Goal: Task Accomplishment & Management: Use online tool/utility

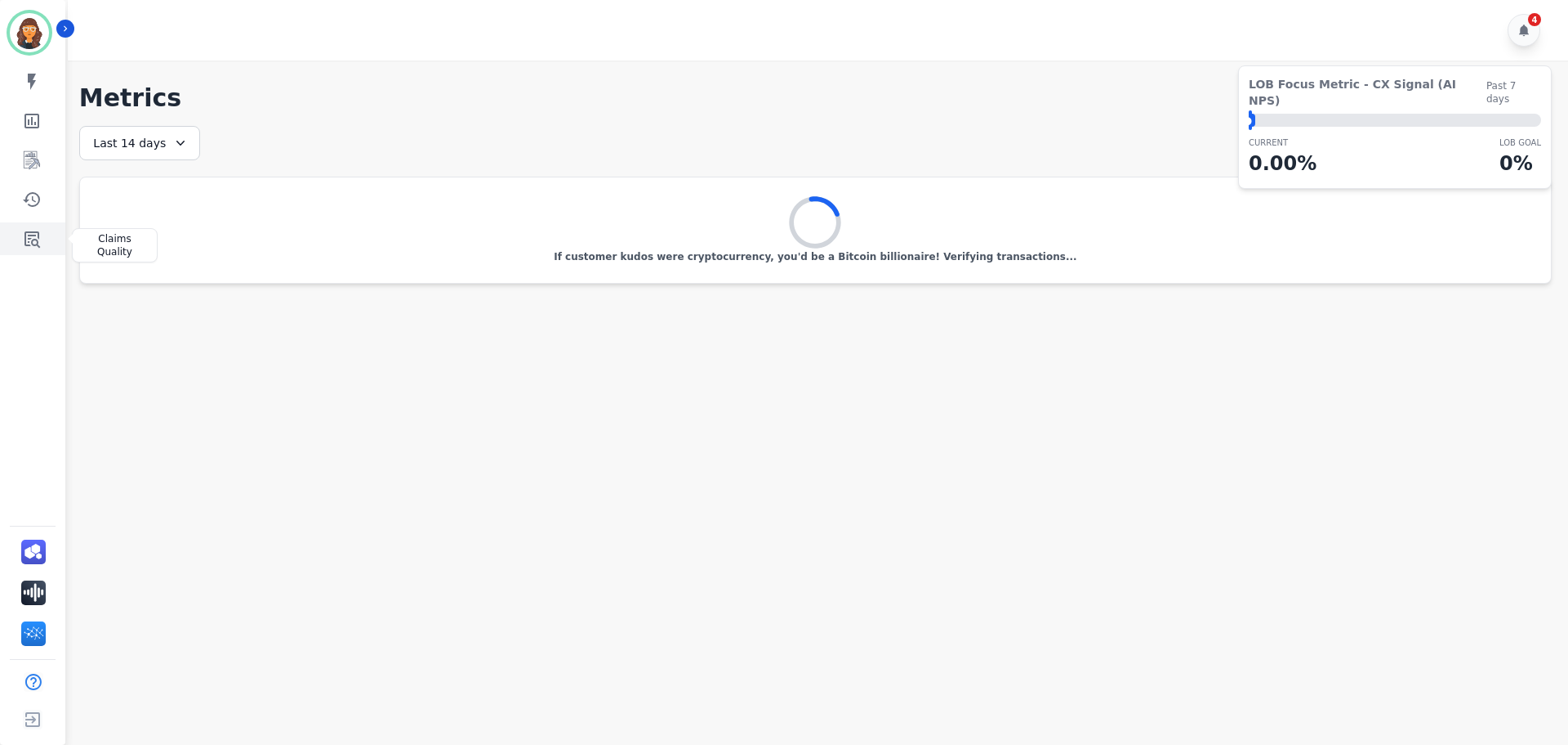
click at [29, 234] on icon "Sidebar" at bounding box center [31, 239] width 20 height 20
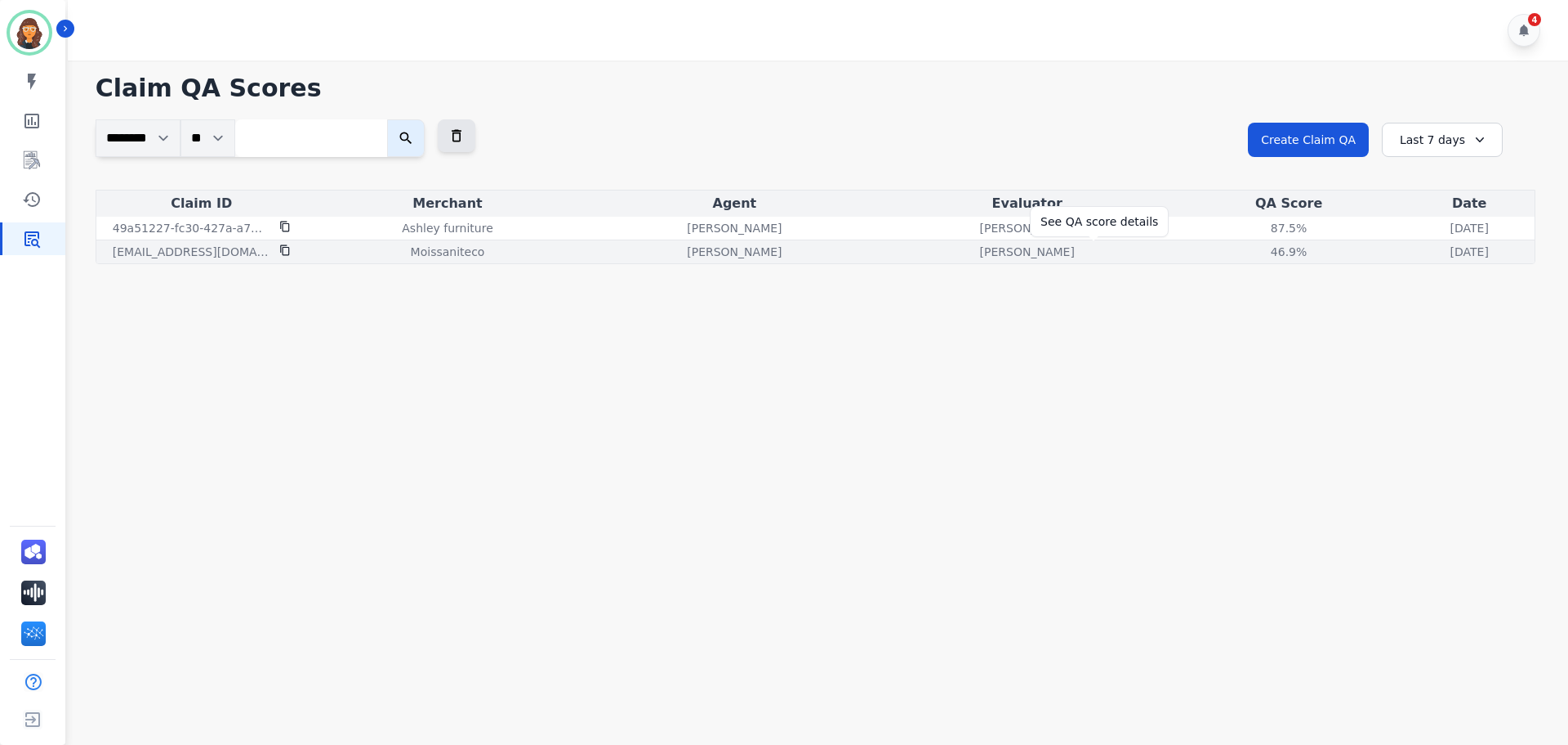
click at [1252, 254] on div "46.9%" at bounding box center [1289, 252] width 74 height 16
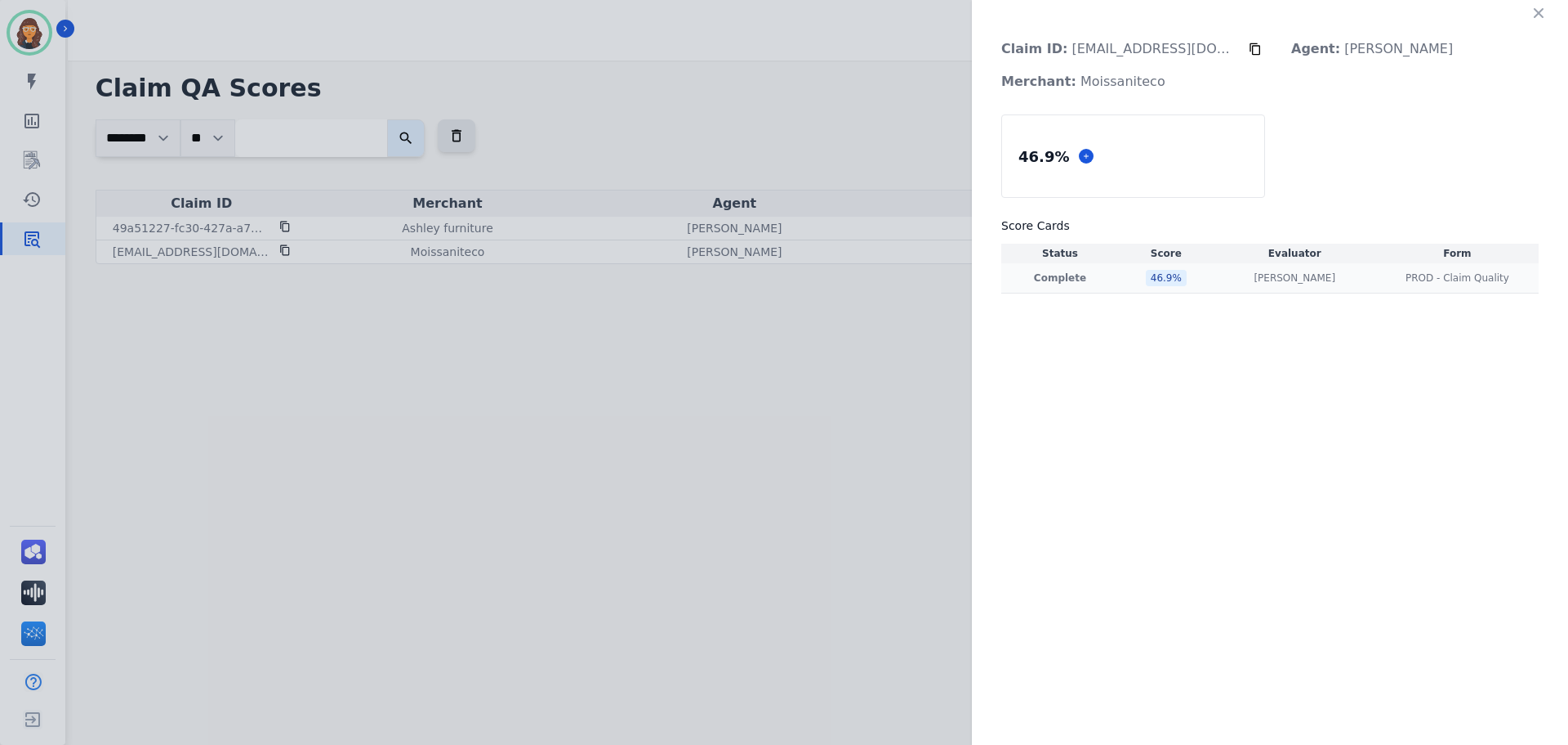
click at [1116, 276] on p "Complete" at bounding box center [1060, 278] width 111 height 13
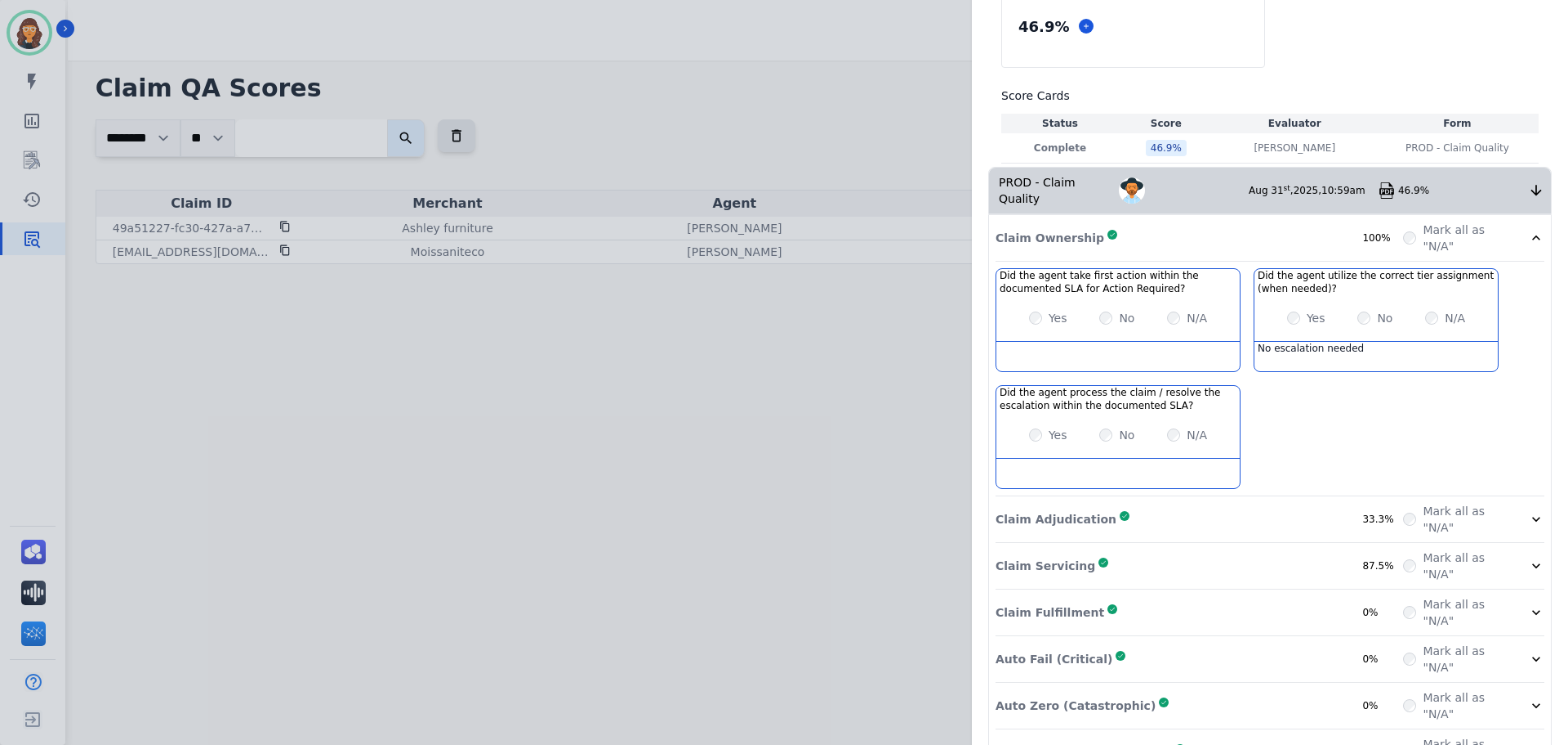
scroll to position [162, 0]
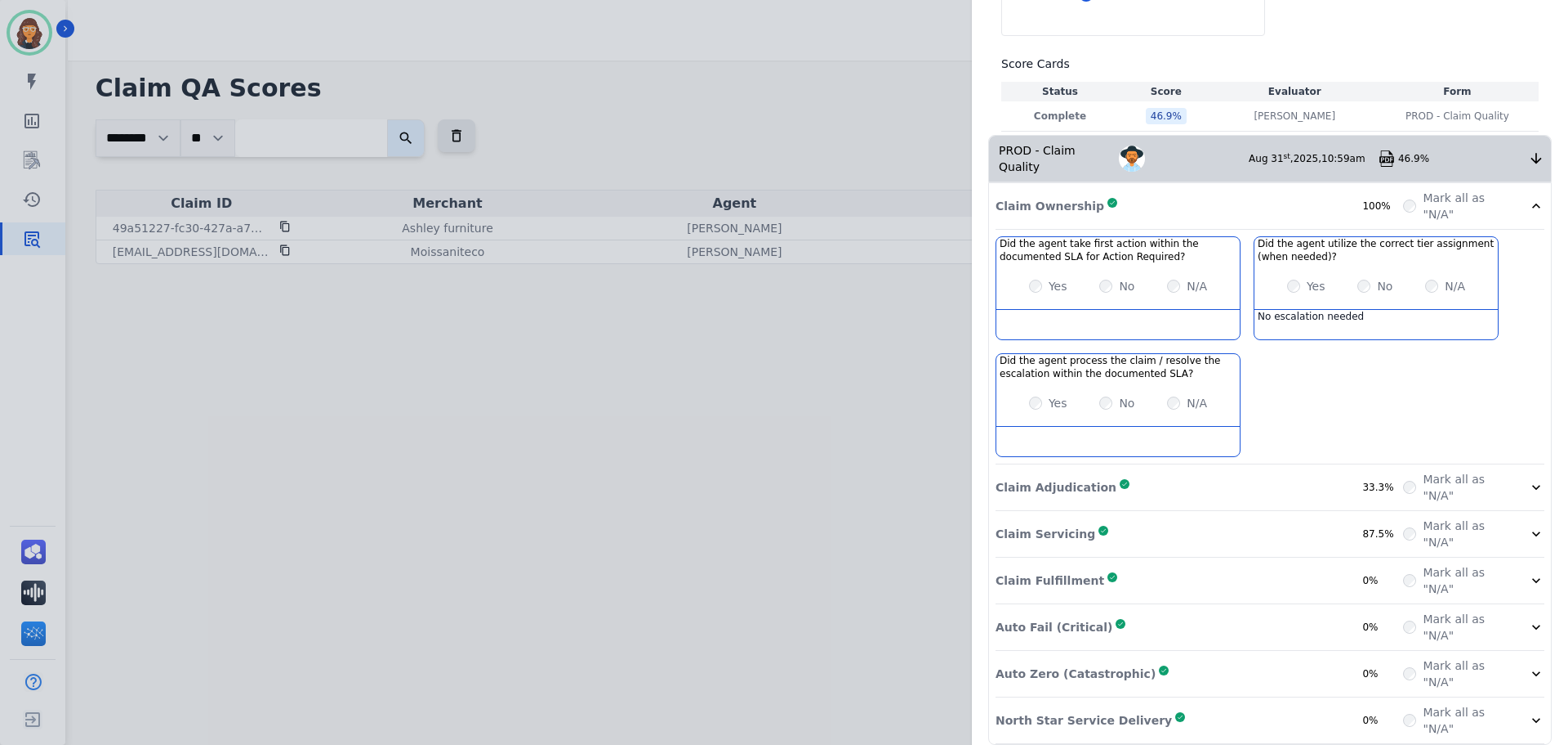
click at [1531, 471] on div at bounding box center [1536, 487] width 16 height 33
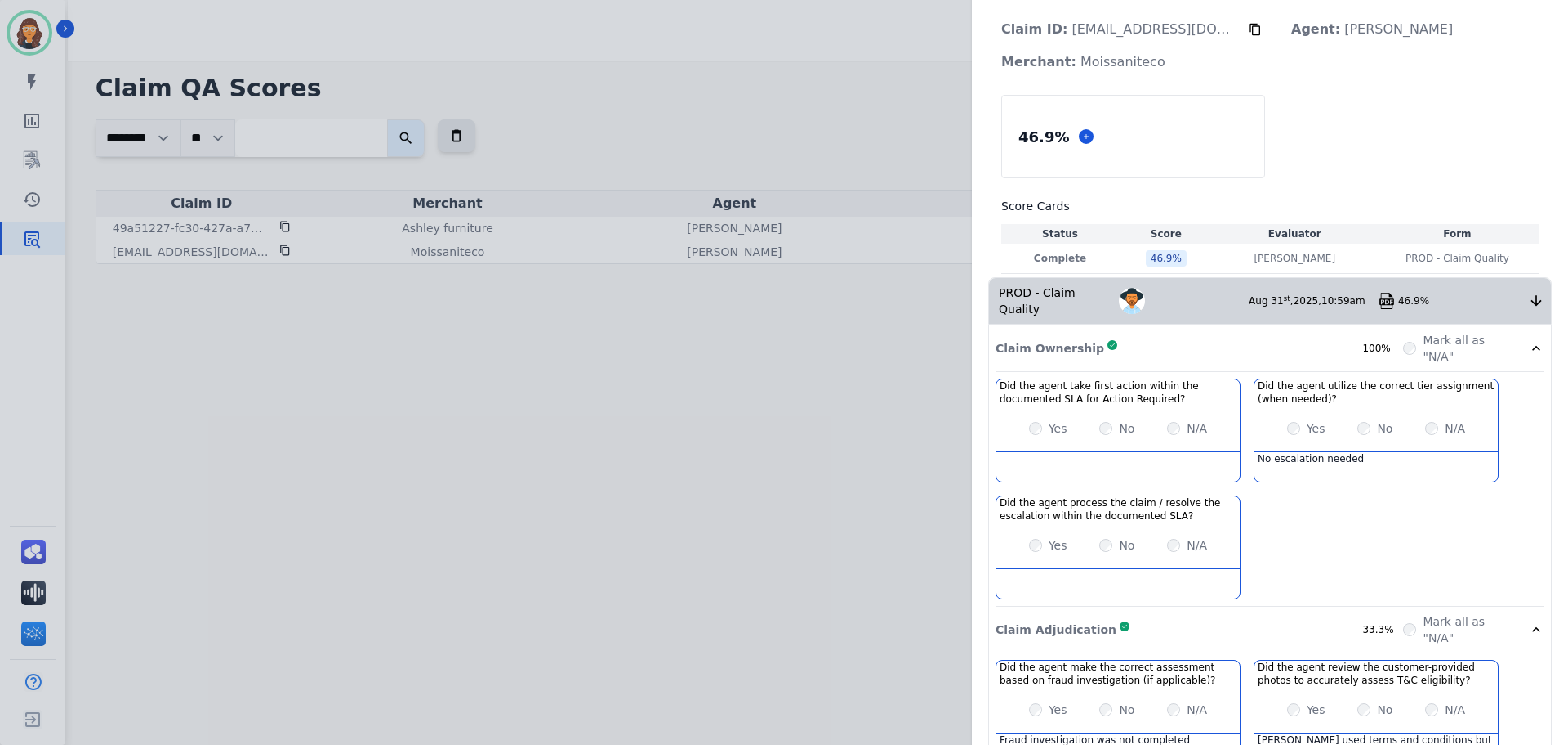
scroll to position [0, 0]
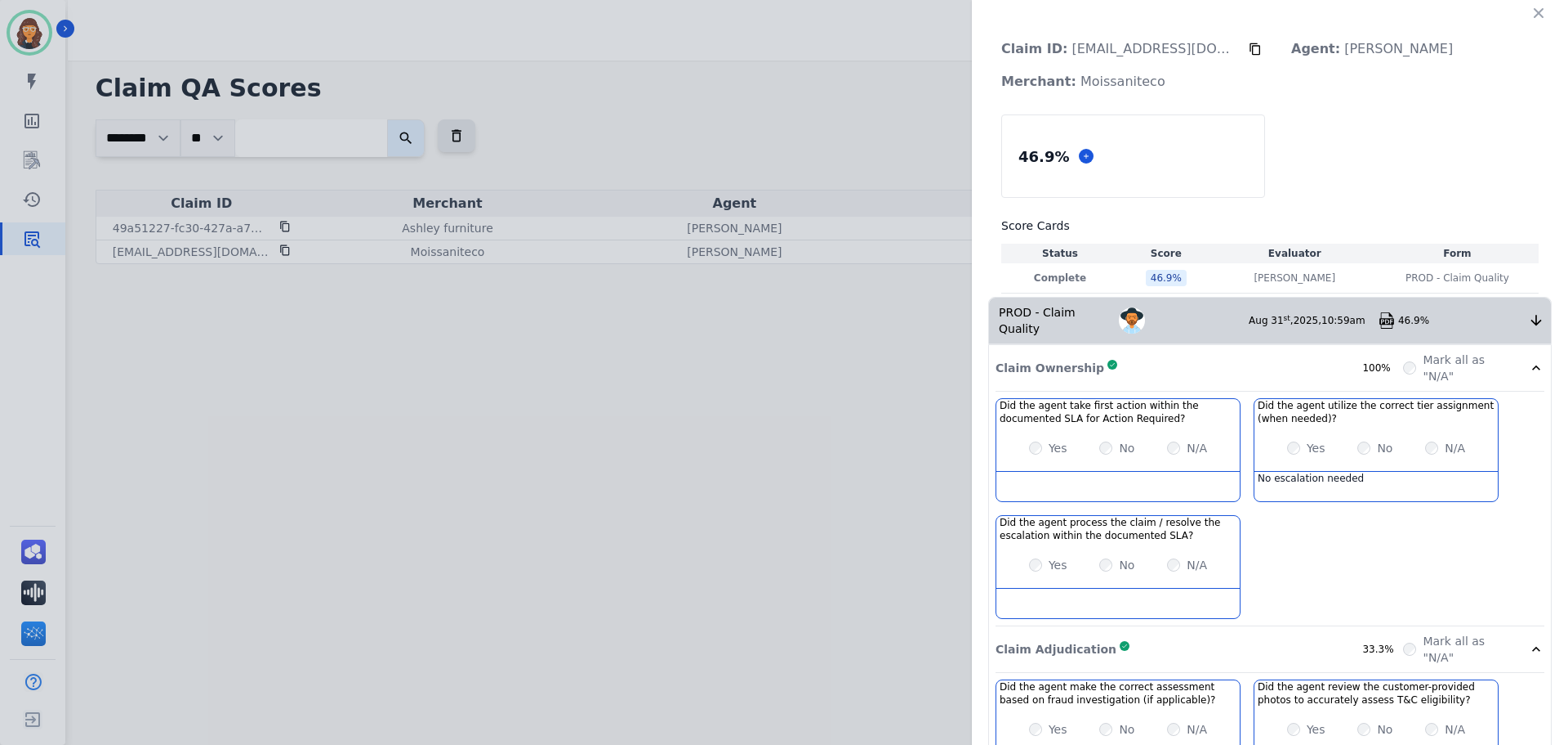
click at [1107, 44] on p "Claim ID: [EMAIL_ADDRESS][DOMAIN_NAME]" at bounding box center [1119, 49] width 260 height 33
drag, startPoint x: 1107, startPoint y: 44, endPoint x: 1092, endPoint y: 49, distance: 15.8
click at [1099, 49] on p "Claim ID: [EMAIL_ADDRESS][DOMAIN_NAME]" at bounding box center [1119, 49] width 260 height 33
click at [1079, 45] on p "Claim ID: [EMAIL_ADDRESS][DOMAIN_NAME]" at bounding box center [1119, 49] width 260 height 33
click at [1085, 43] on p "Claim ID: [EMAIL_ADDRESS][DOMAIN_NAME]" at bounding box center [1119, 49] width 260 height 33
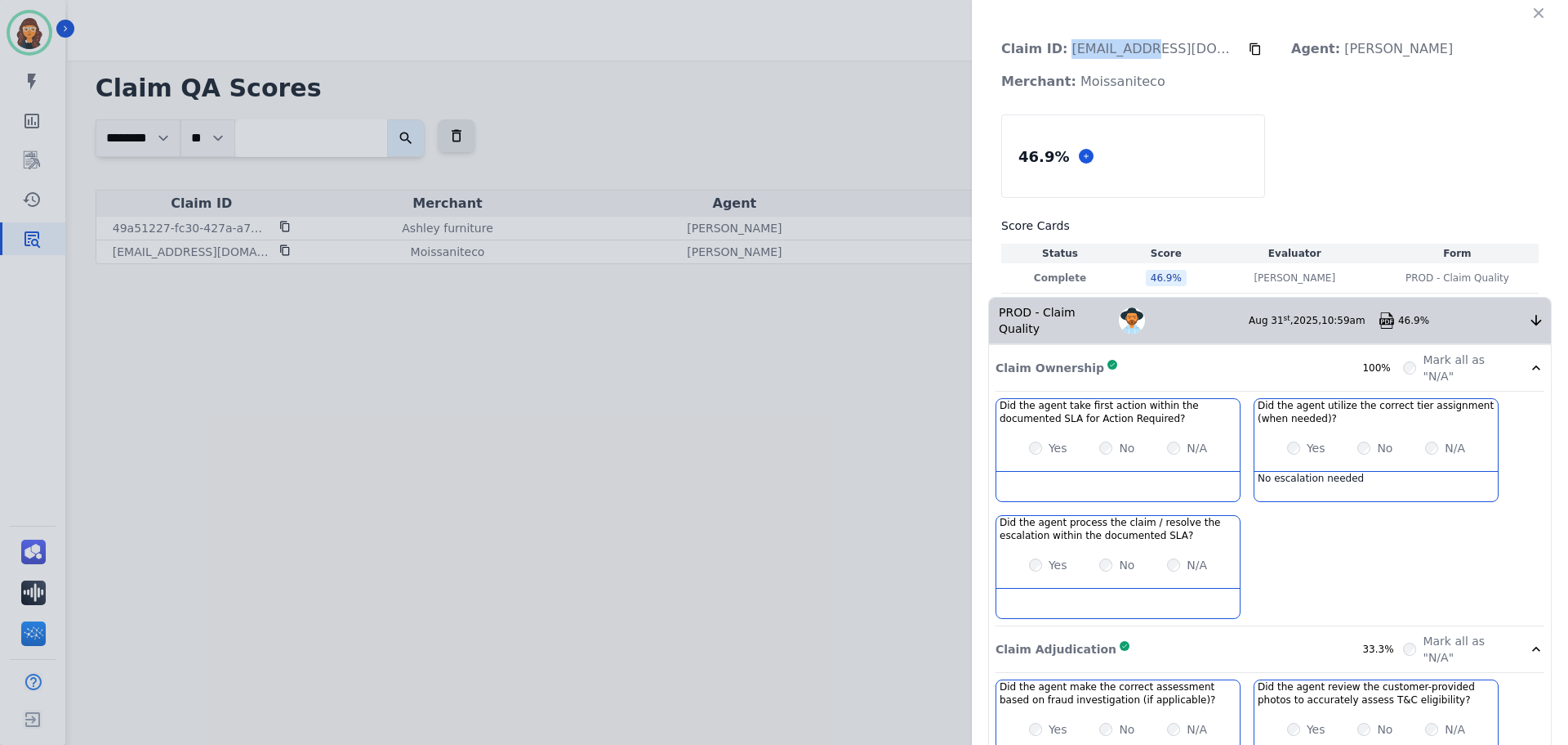
click at [1085, 42] on p "Claim ID: [EMAIL_ADDRESS][DOMAIN_NAME]" at bounding box center [1119, 49] width 260 height 33
click at [1085, 36] on p "Claim ID: [EMAIL_ADDRESS][DOMAIN_NAME]" at bounding box center [1119, 49] width 260 height 33
click at [1137, 45] on p "Claim ID: [EMAIL_ADDRESS][DOMAIN_NAME]" at bounding box center [1119, 49] width 260 height 33
click at [1133, 47] on p "Claim ID: [EMAIL_ADDRESS][DOMAIN_NAME]" at bounding box center [1119, 49] width 260 height 33
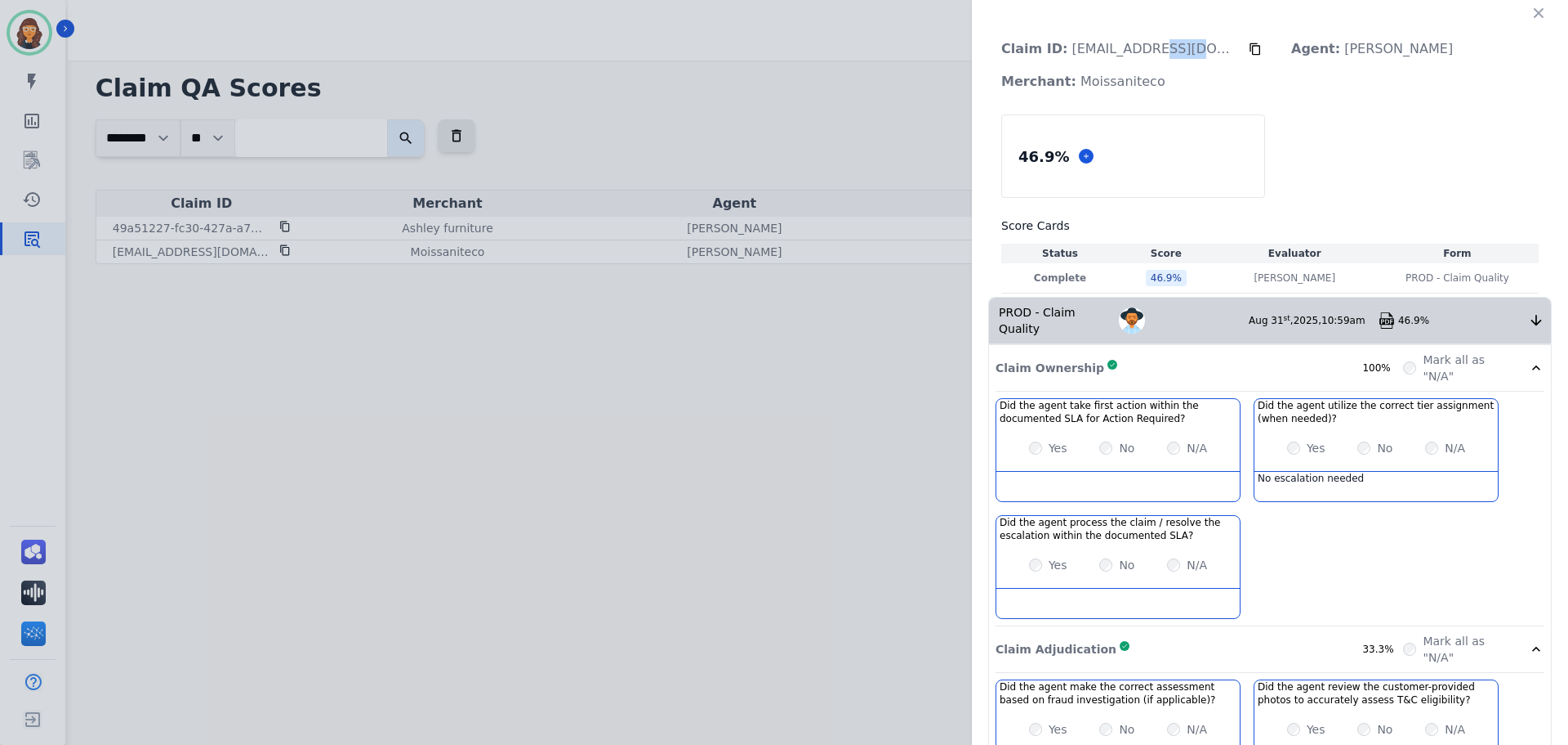
click at [1133, 47] on p "Claim ID: [EMAIL_ADDRESS][DOMAIN_NAME]" at bounding box center [1119, 49] width 260 height 33
copy div "Claim ID: [EMAIL_ADDRESS][DOMAIN_NAME]"
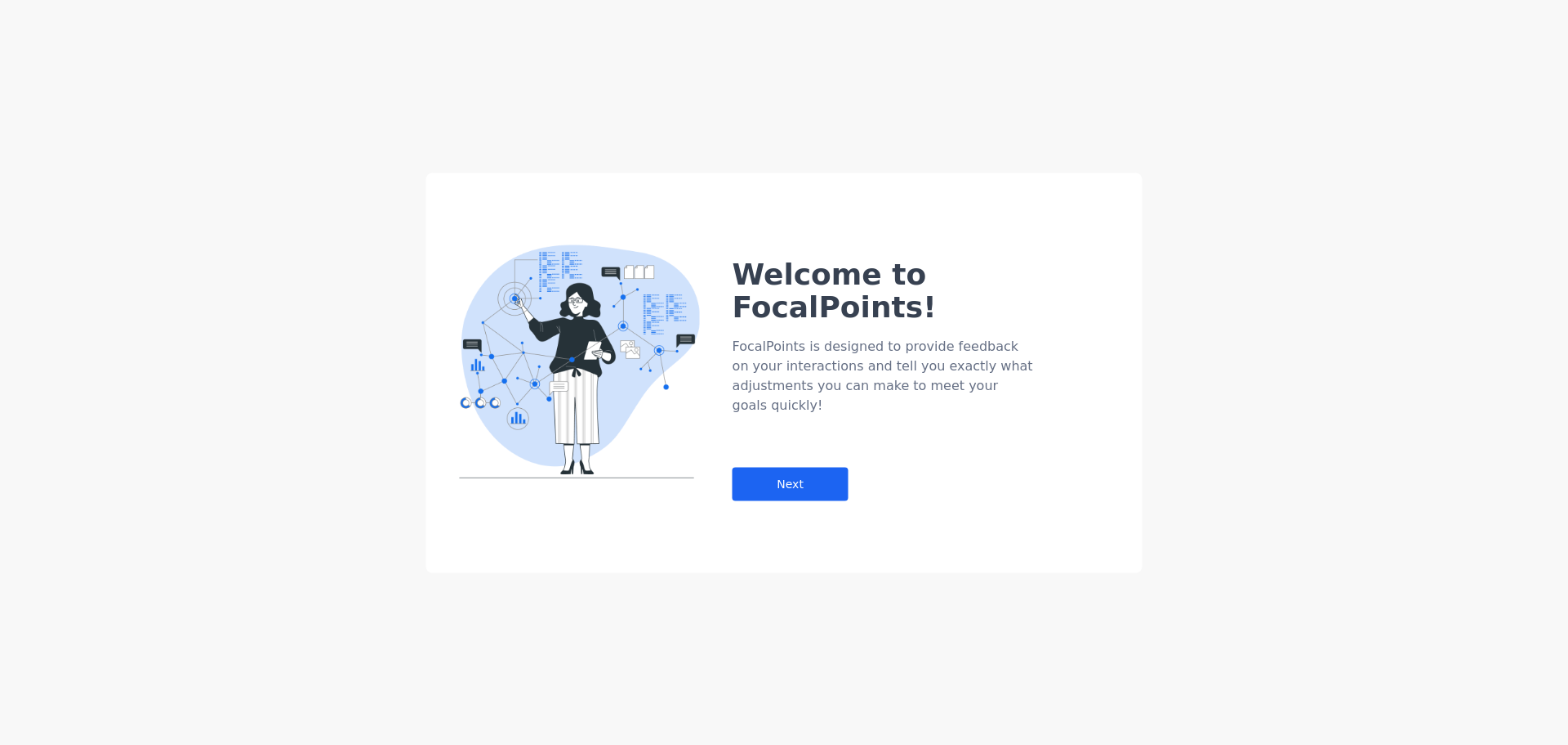
click at [777, 451] on div "Welcome to FocalPoints! FocalPoints is designed to provide feedback on your int…" at bounding box center [937, 346] width 410 height 308
click at [777, 466] on div "Next" at bounding box center [791, 483] width 116 height 34
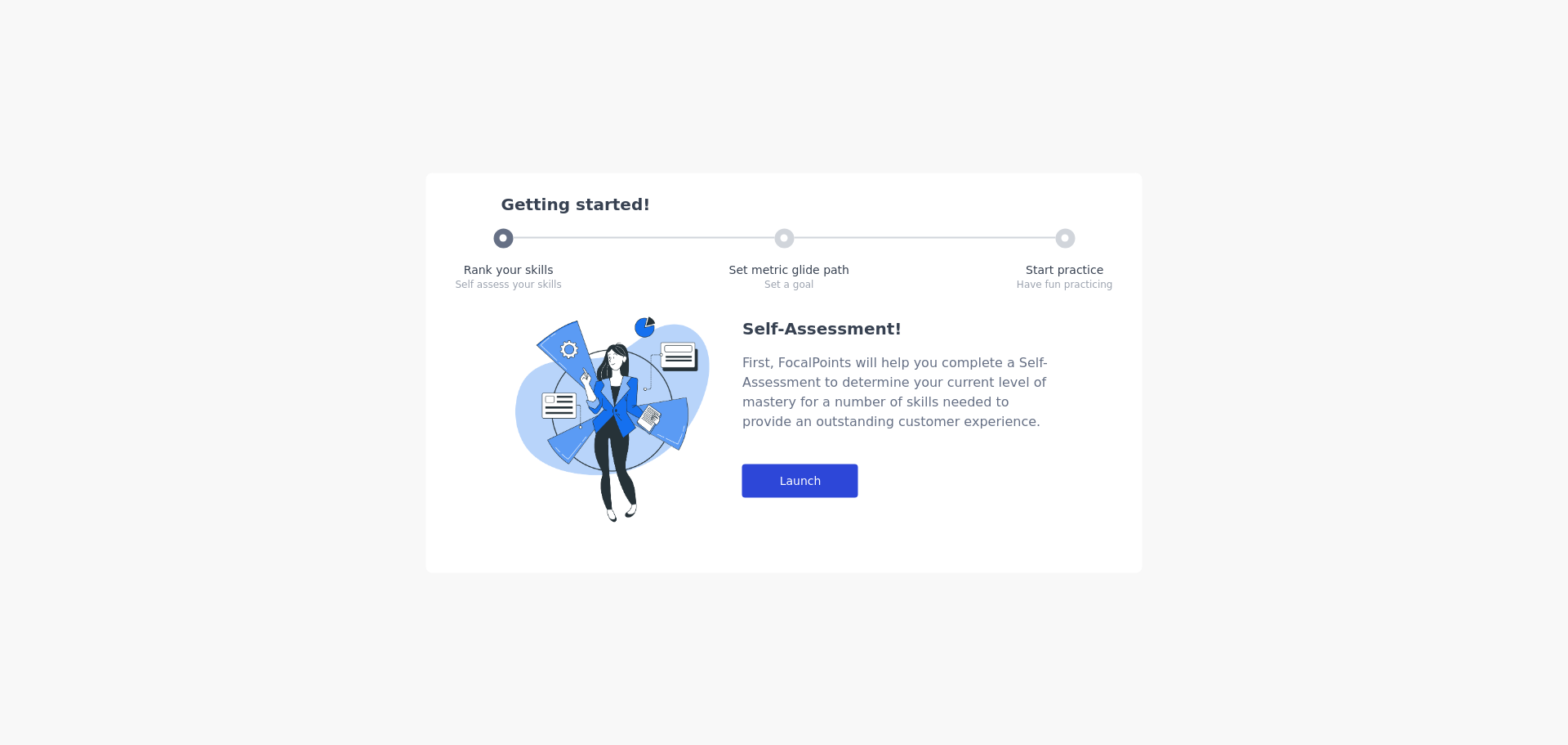
click at [791, 474] on div "Launch" at bounding box center [801, 480] width 116 height 34
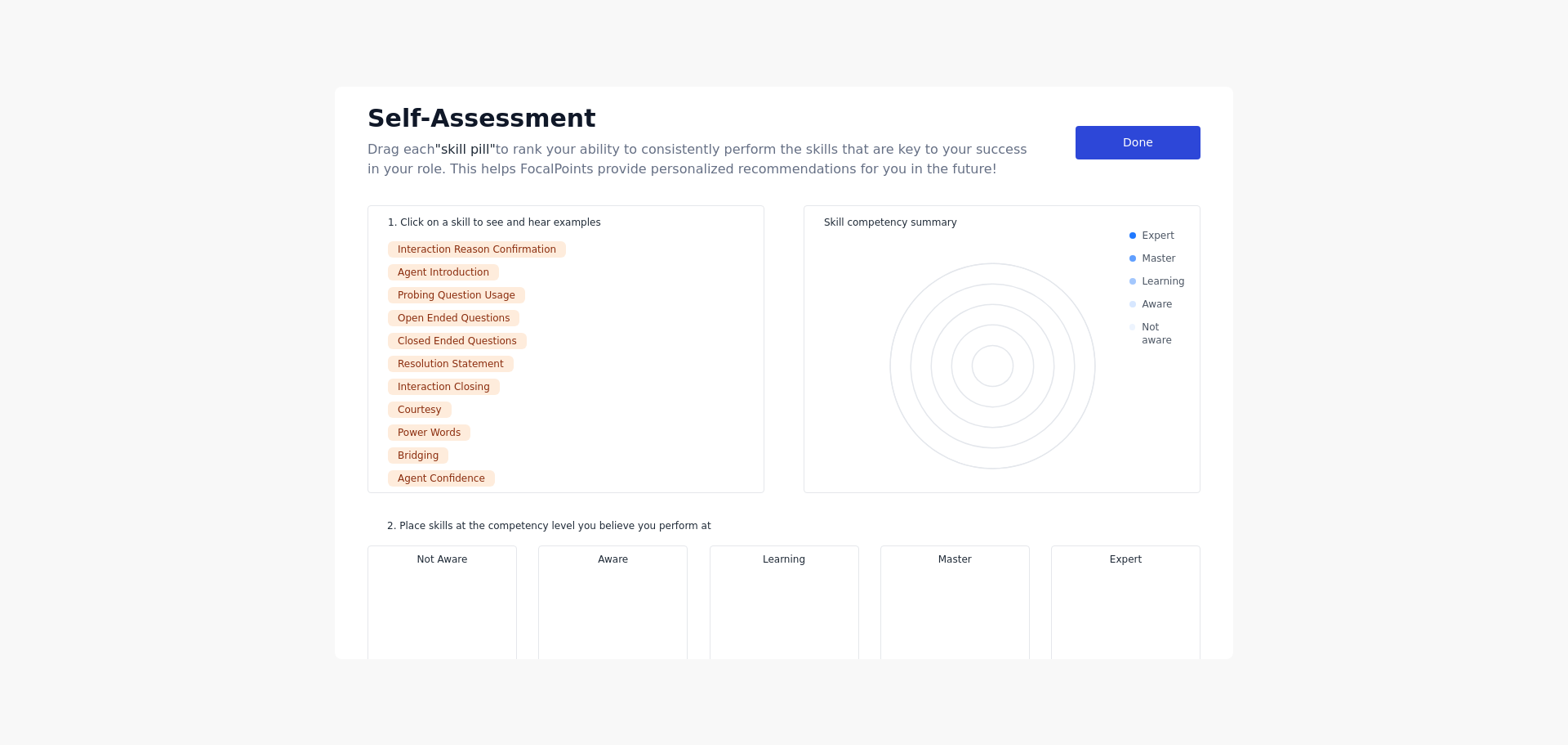
click at [1143, 146] on div "Done" at bounding box center [1138, 142] width 125 height 34
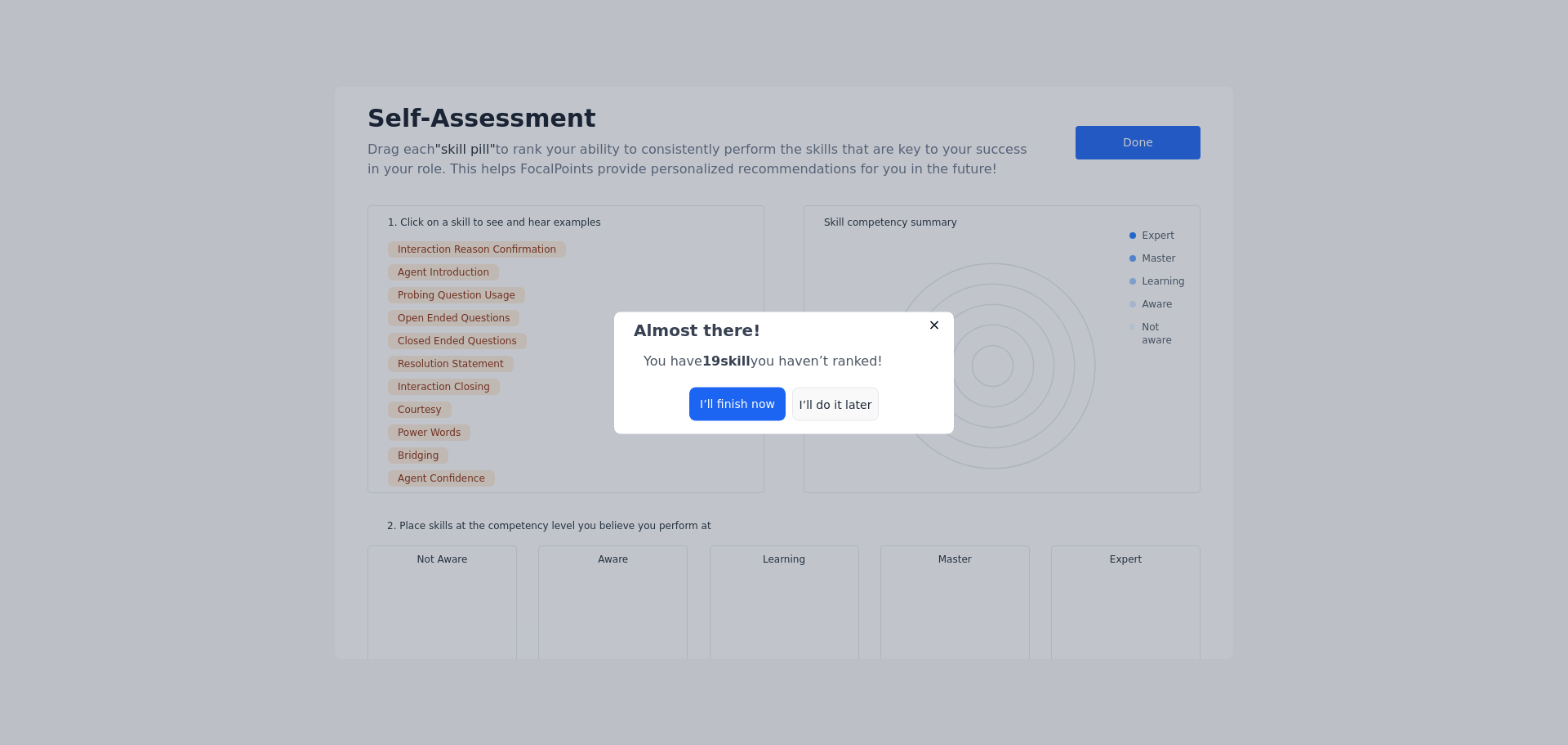
click at [832, 403] on div "I’ll do it later" at bounding box center [836, 403] width 87 height 34
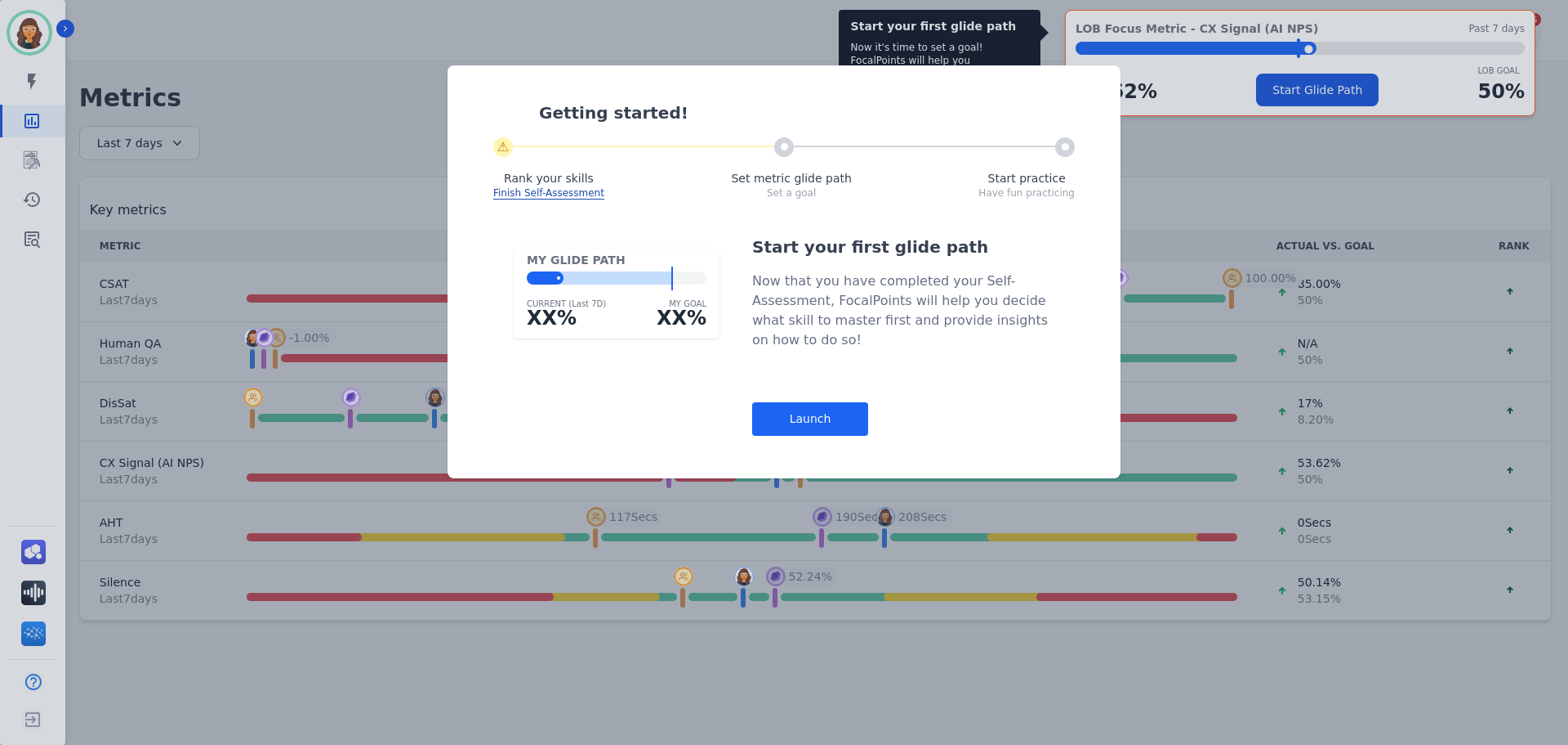
drag, startPoint x: 823, startPoint y: 414, endPoint x: 823, endPoint y: 425, distance: 11.0
click at [823, 425] on div "Launch" at bounding box center [810, 419] width 116 height 34
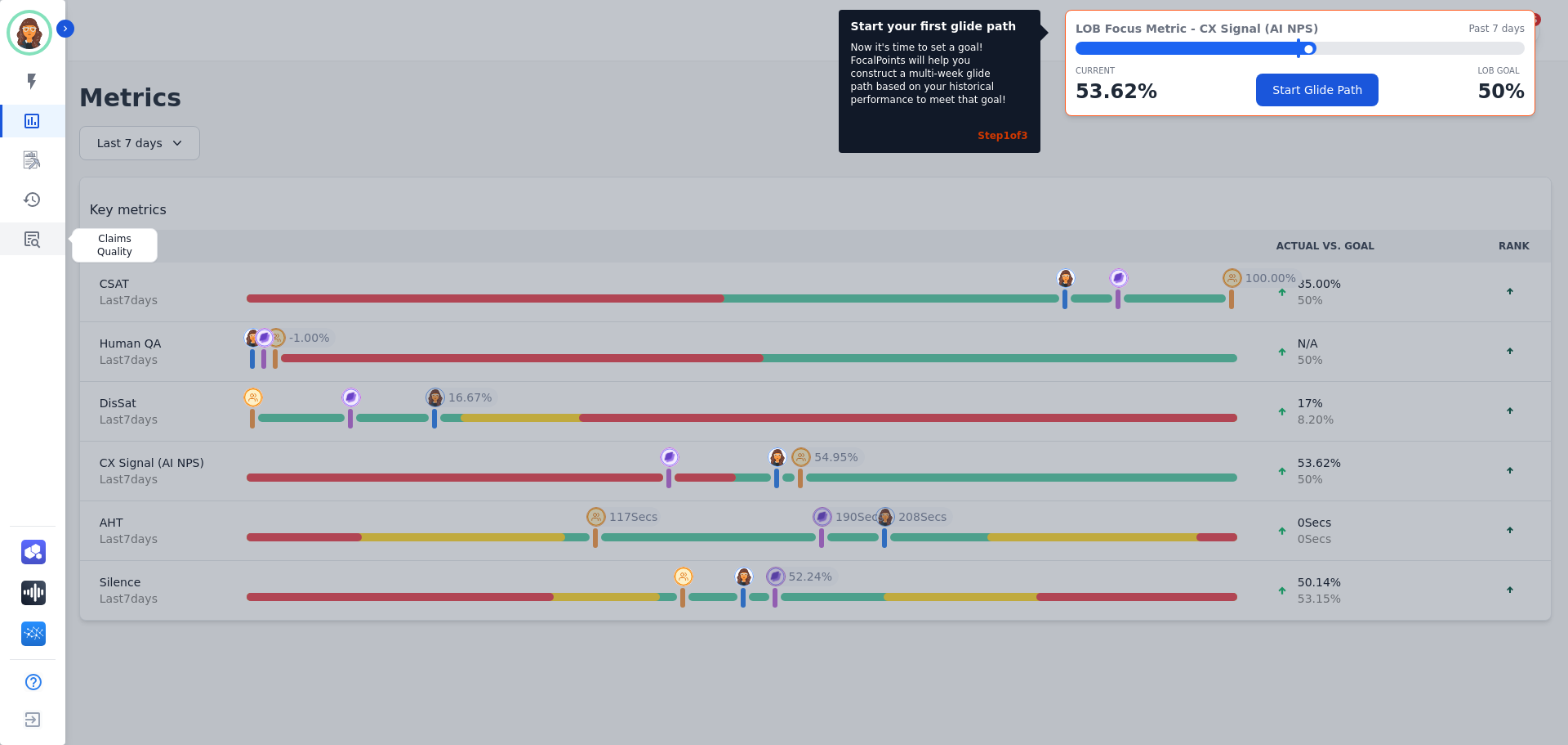
click at [23, 241] on link "Sidebar" at bounding box center [34, 239] width 62 height 33
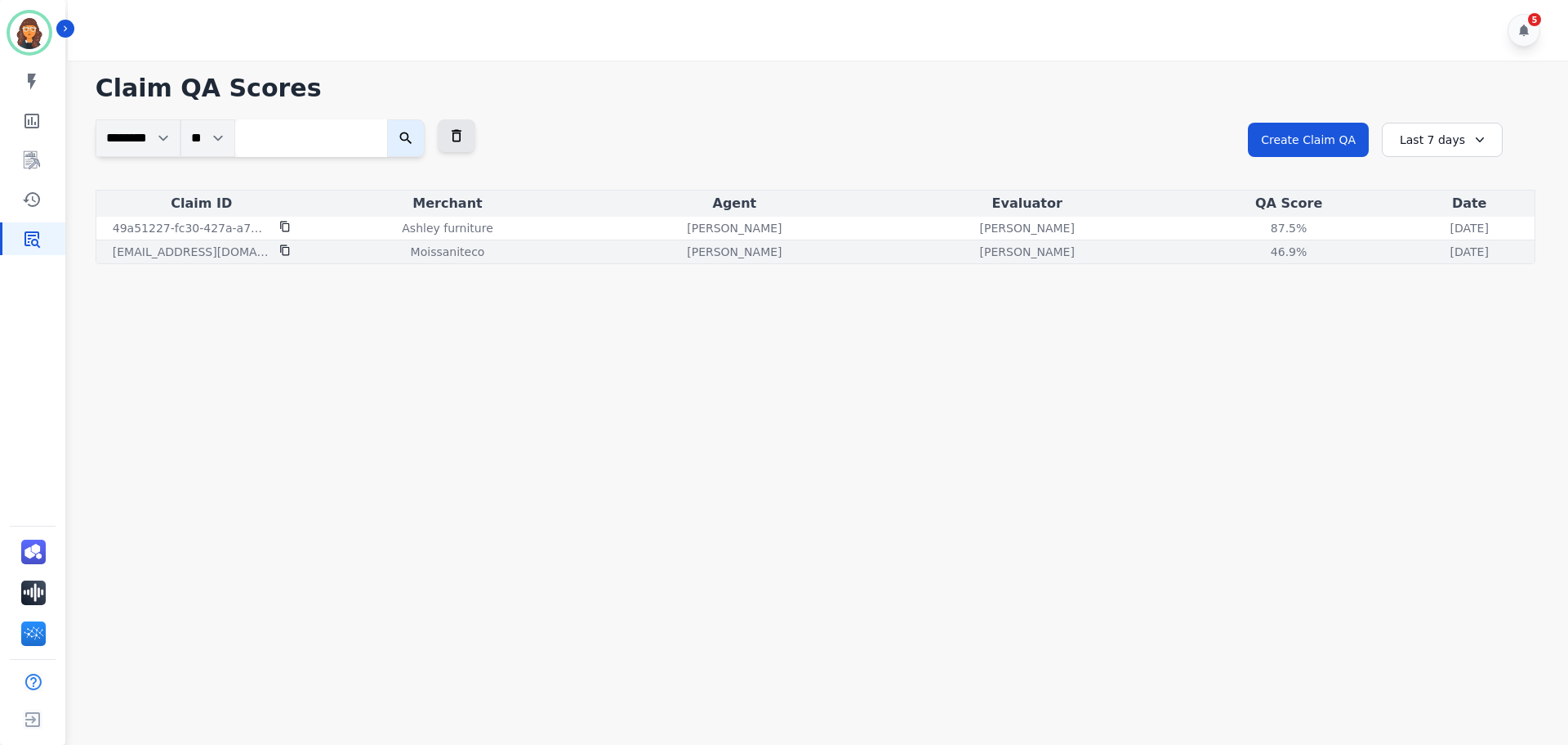
click at [687, 254] on p "[PERSON_NAME]" at bounding box center [734, 252] width 95 height 16
click at [687, 253] on p "[PERSON_NAME]" at bounding box center [734, 252] width 95 height 16
click at [981, 249] on p "[PERSON_NAME]" at bounding box center [1027, 252] width 95 height 16
click at [1252, 247] on div "46.9%" at bounding box center [1289, 252] width 74 height 16
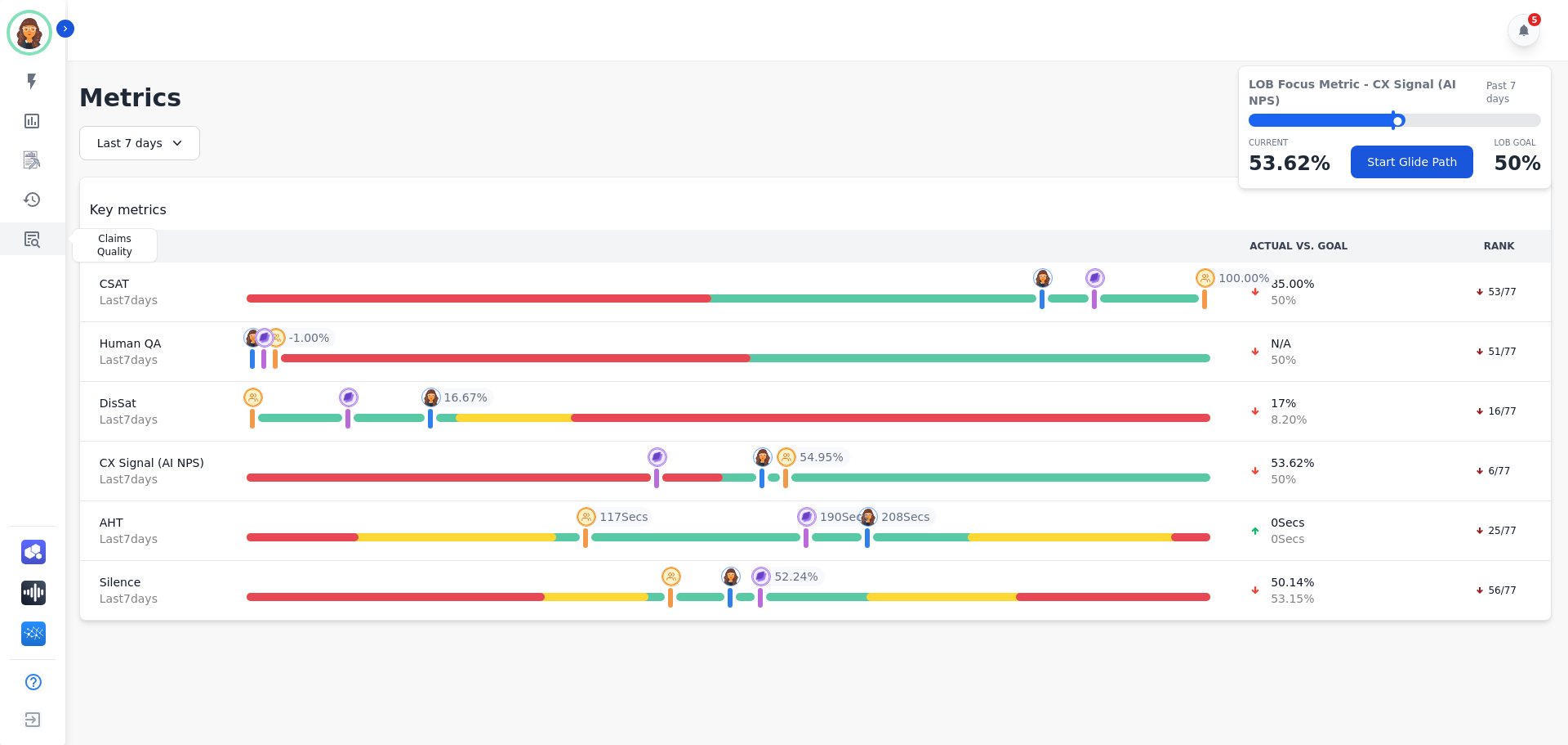
click at [43, 247] on link "Sidebar" at bounding box center [34, 239] width 62 height 33
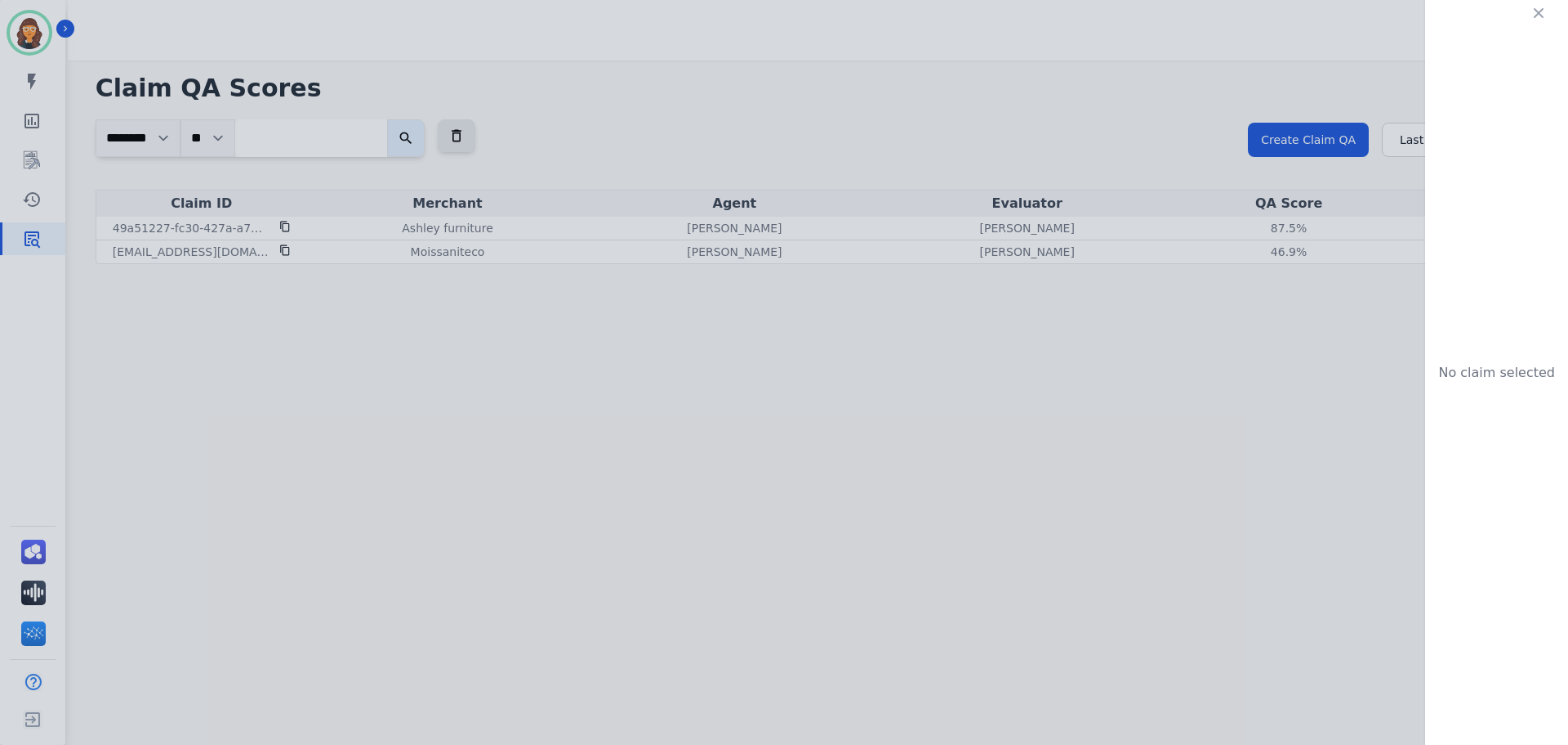
click at [875, 254] on div "No claim selected" at bounding box center [784, 372] width 1568 height 745
click at [660, 221] on div "No claim selected" at bounding box center [784, 372] width 1568 height 745
drag, startPoint x: 682, startPoint y: 258, endPoint x: 718, endPoint y: 254, distance: 36.2
click at [693, 254] on div "No claim selected" at bounding box center [784, 372] width 1568 height 745
click at [1385, 225] on div "No claim selected" at bounding box center [784, 372] width 1568 height 745
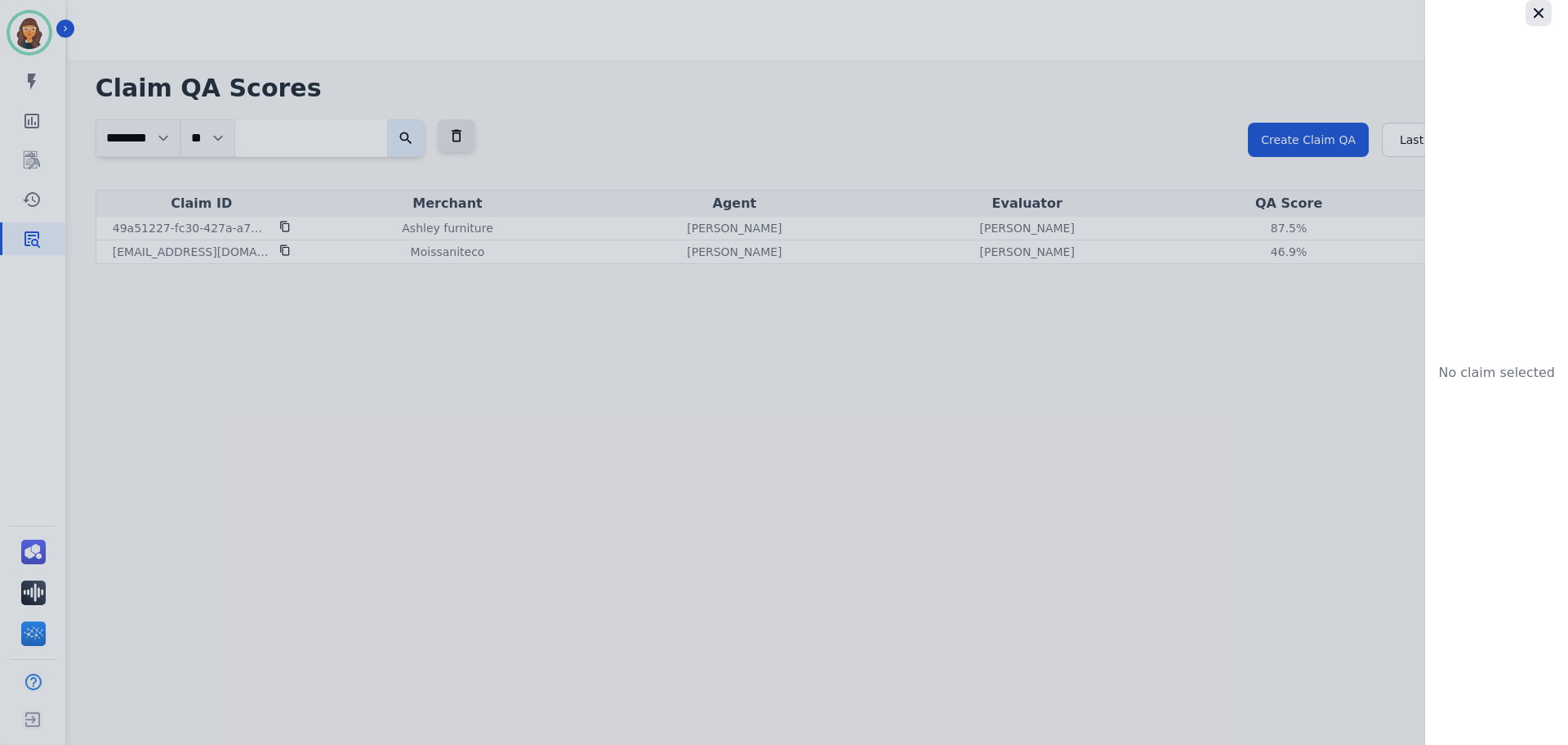
click at [1538, 13] on icon "button" at bounding box center [1538, 13] width 16 height 16
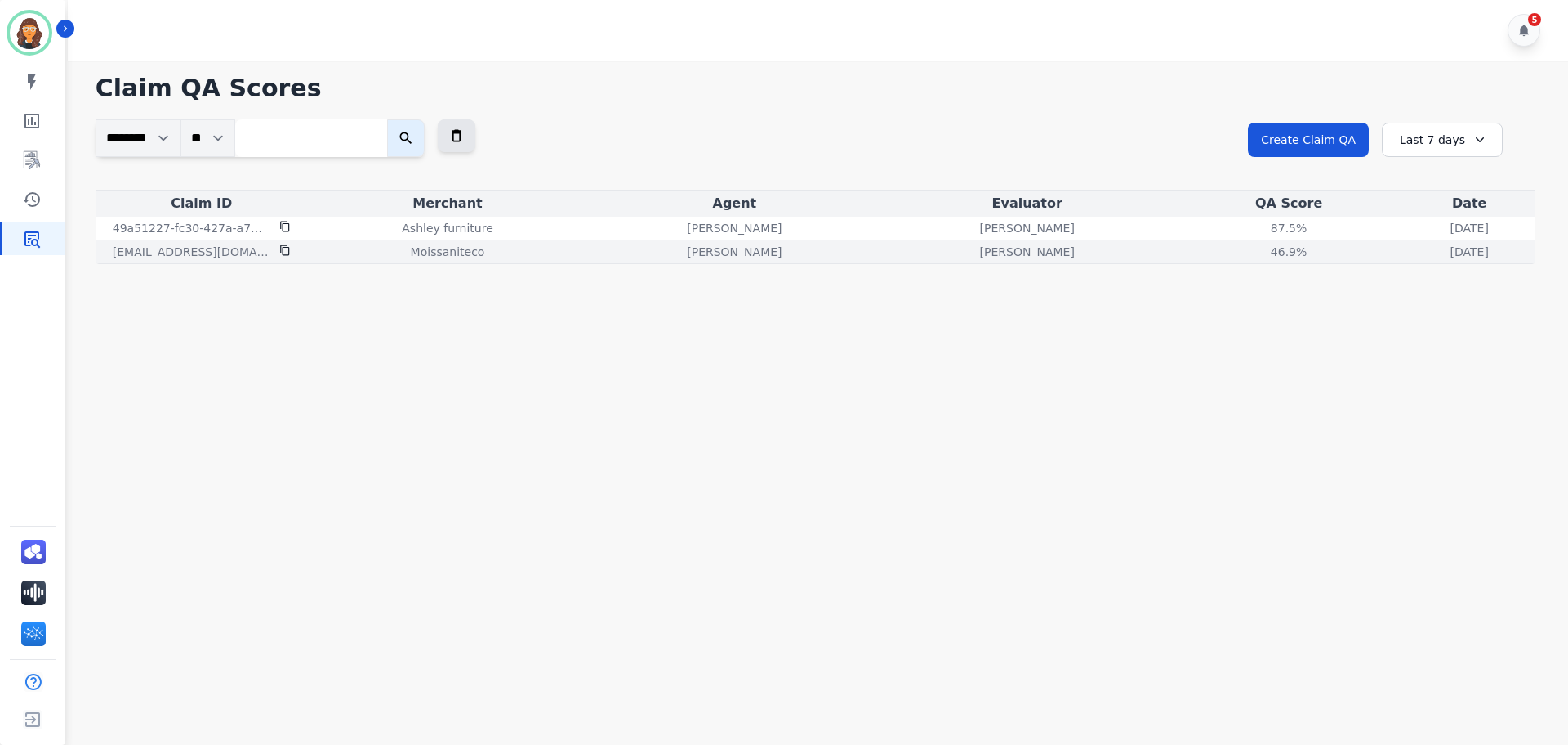
click at [981, 256] on p "[PERSON_NAME]" at bounding box center [1027, 252] width 95 height 16
click at [981, 251] on p "[PERSON_NAME]" at bounding box center [1027, 252] width 95 height 16
click at [1252, 254] on div "46.9%" at bounding box center [1289, 252] width 74 height 16
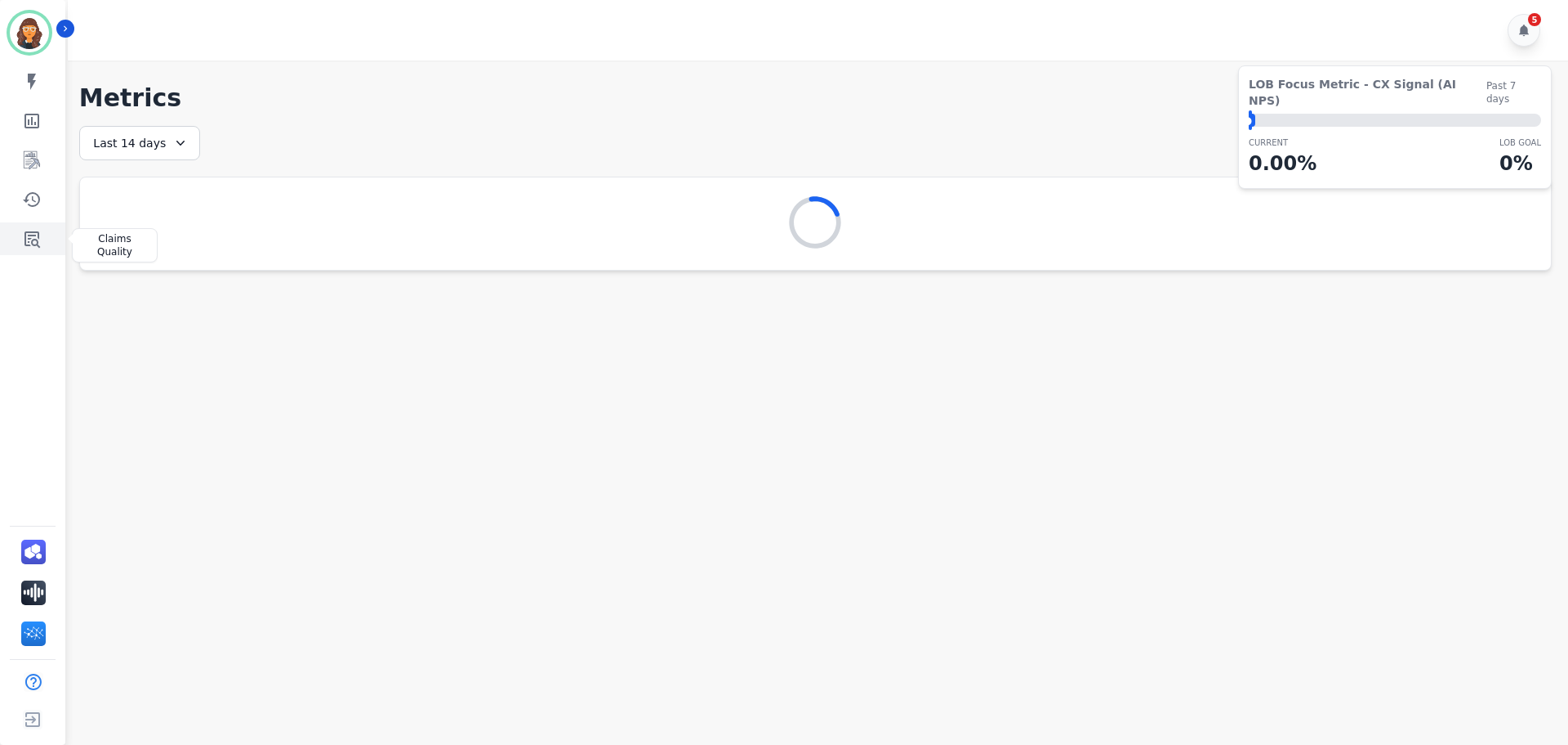
click at [35, 239] on icon "Sidebar" at bounding box center [31, 239] width 20 height 20
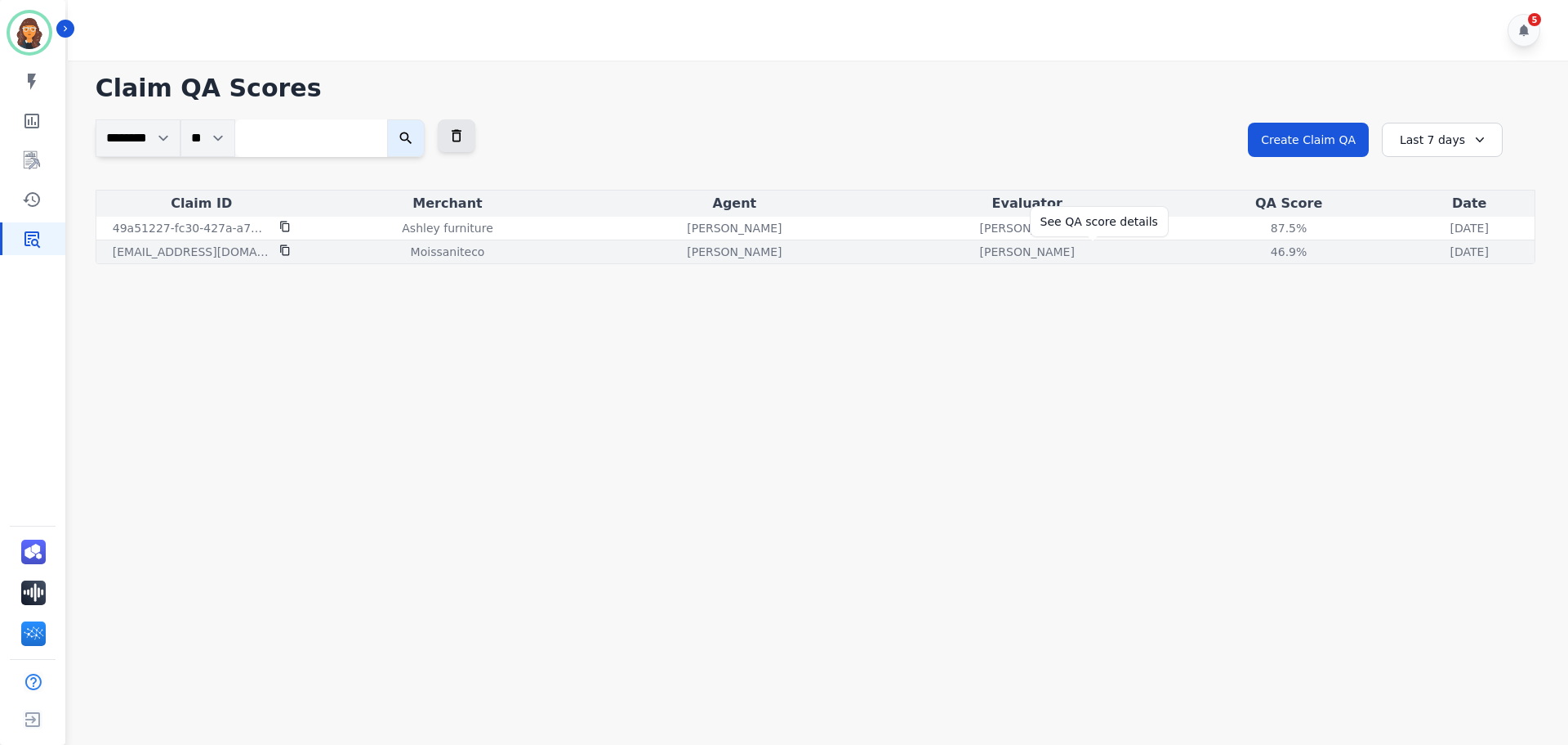
click at [1252, 247] on div "46.9%" at bounding box center [1289, 252] width 74 height 16
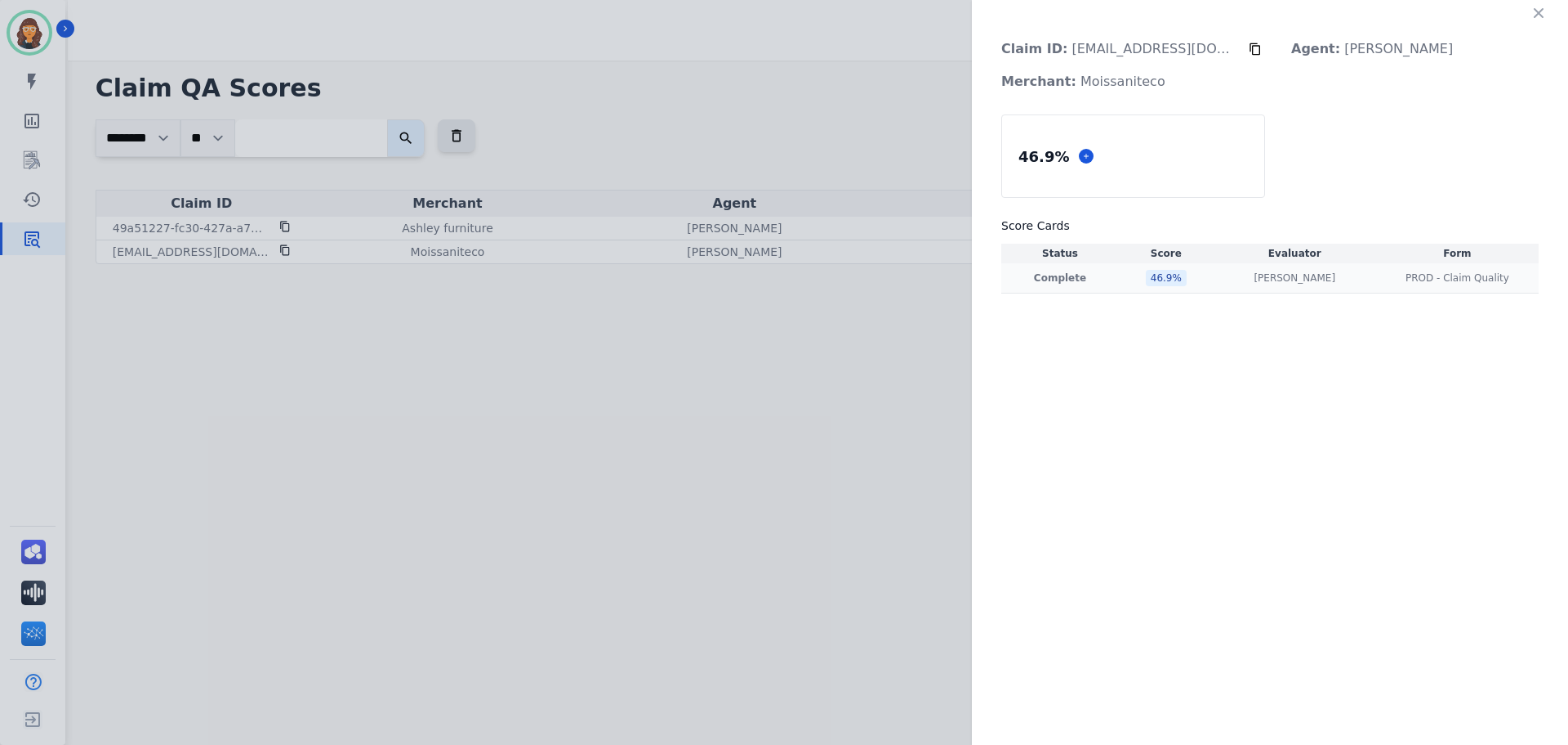
click at [1187, 277] on div "46.9 %" at bounding box center [1166, 278] width 41 height 16
